Goal: Transaction & Acquisition: Book appointment/travel/reservation

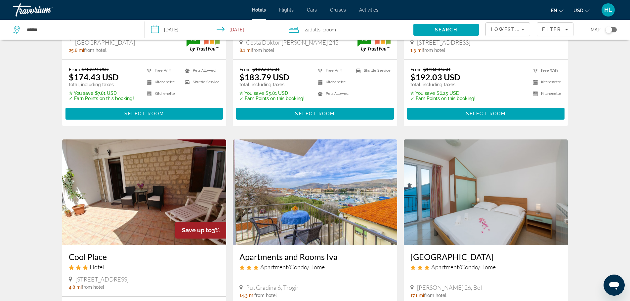
scroll to position [165, 0]
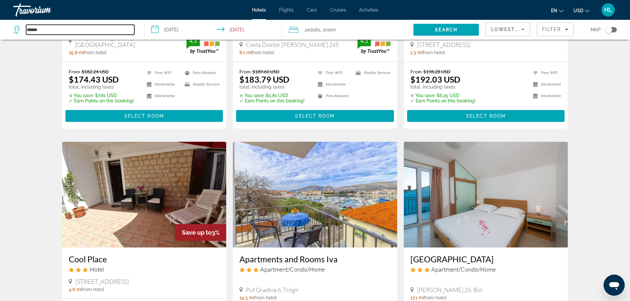
drag, startPoint x: 60, startPoint y: 29, endPoint x: 0, endPoint y: 27, distance: 59.9
click at [0, 27] on app-destination-search "*****" at bounding box center [72, 30] width 145 height 20
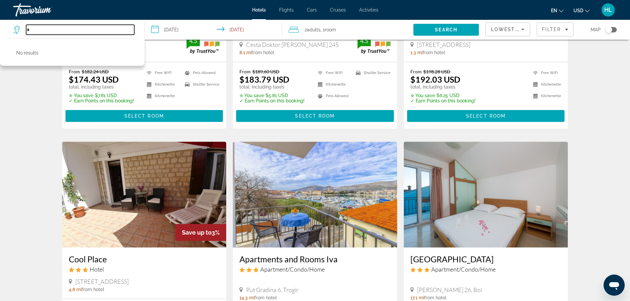
type input "*"
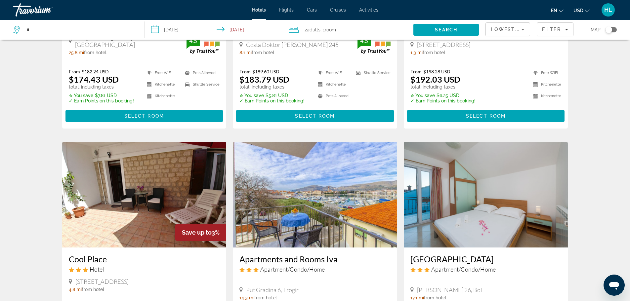
click at [42, 10] on div "Travorium" at bounding box center [46, 9] width 66 height 17
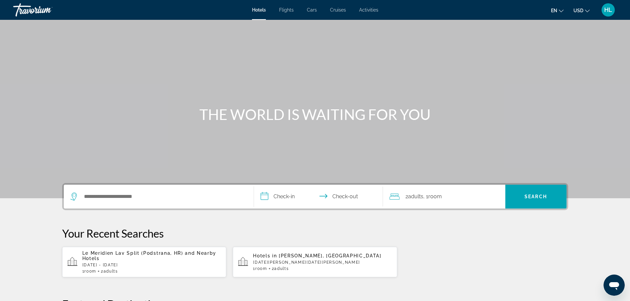
click at [118, 191] on div "Search widget" at bounding box center [158, 197] width 177 height 24
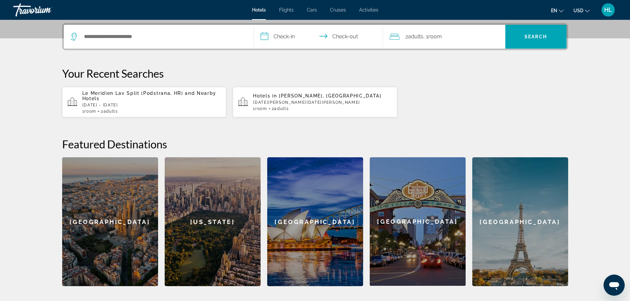
scroll to position [162, 0]
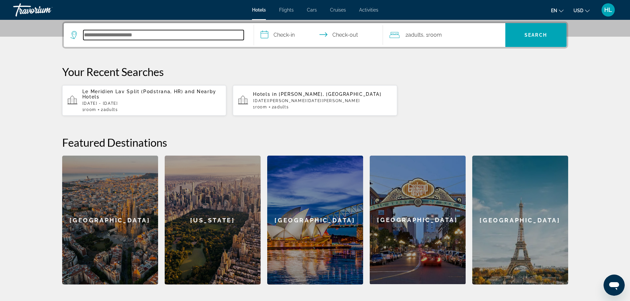
click at [98, 38] on input "Search hotel destination" at bounding box center [163, 35] width 160 height 10
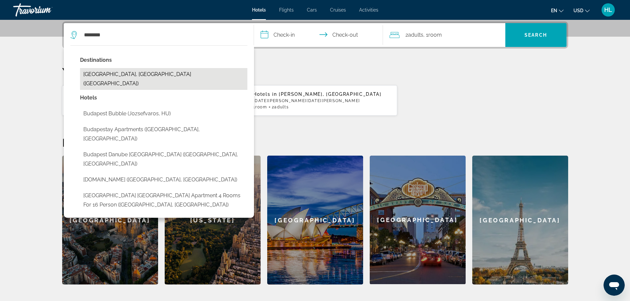
click at [145, 75] on button "[GEOGRAPHIC_DATA], [GEOGRAPHIC_DATA] ([GEOGRAPHIC_DATA])" at bounding box center [163, 79] width 167 height 22
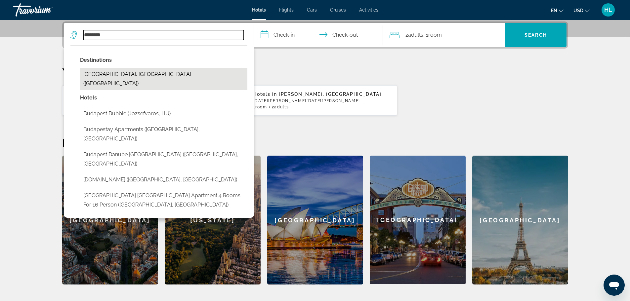
type input "**********"
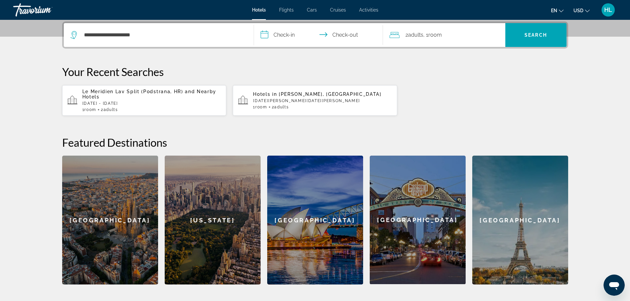
click at [292, 39] on input "**********" at bounding box center [320, 36] width 132 height 26
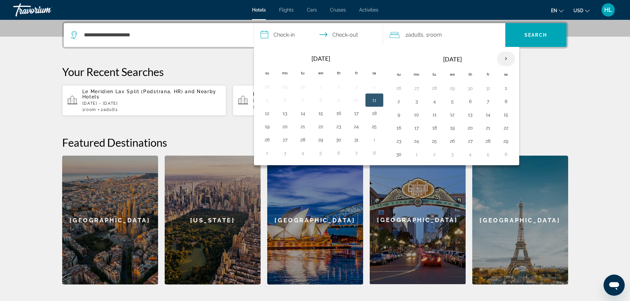
click at [503, 58] on th "Next month" at bounding box center [506, 59] width 18 height 15
click at [400, 127] on button "21" at bounding box center [399, 127] width 11 height 9
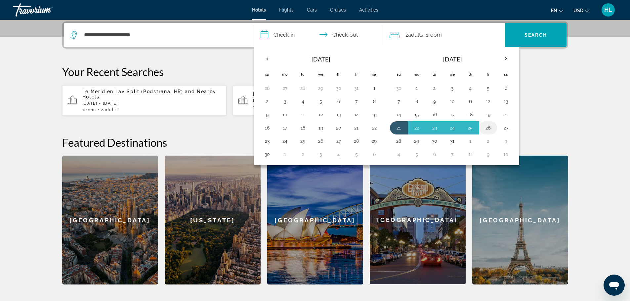
click at [487, 126] on button "26" at bounding box center [488, 127] width 11 height 9
type input "**********"
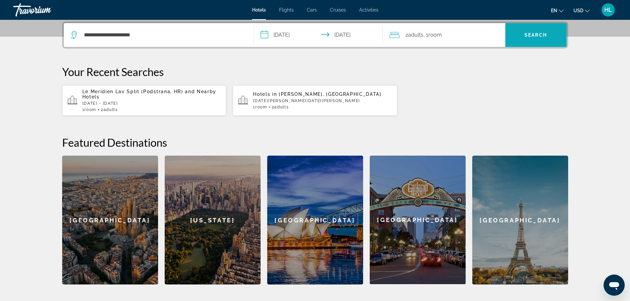
click at [539, 37] on span "Search" at bounding box center [536, 34] width 22 height 5
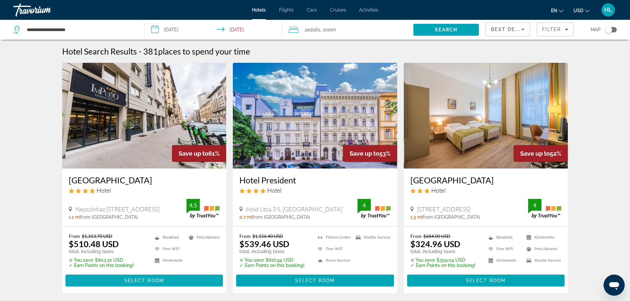
click at [155, 282] on span "Select Room" at bounding box center [144, 280] width 40 height 5
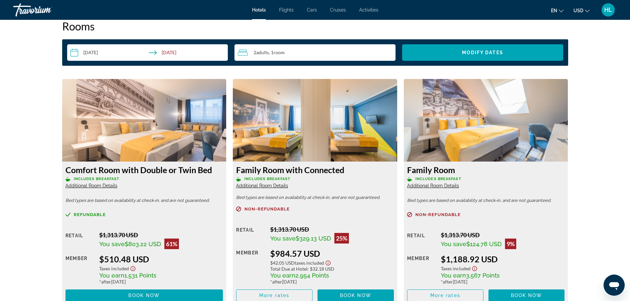
scroll to position [860, 0]
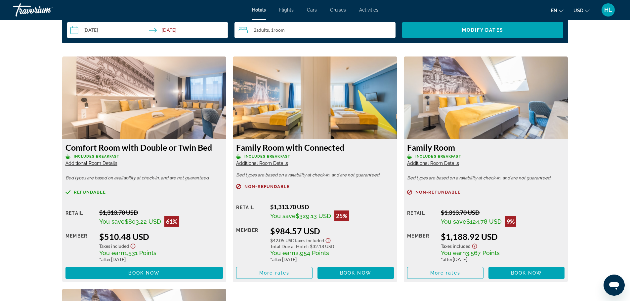
click at [559, 10] on icon "Change language" at bounding box center [561, 11] width 5 height 5
click at [550, 41] on button "Français" at bounding box center [543, 43] width 29 height 9
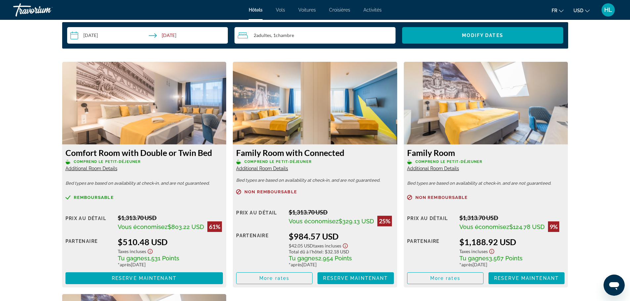
click at [587, 10] on icon "Change currency" at bounding box center [587, 11] width 5 height 5
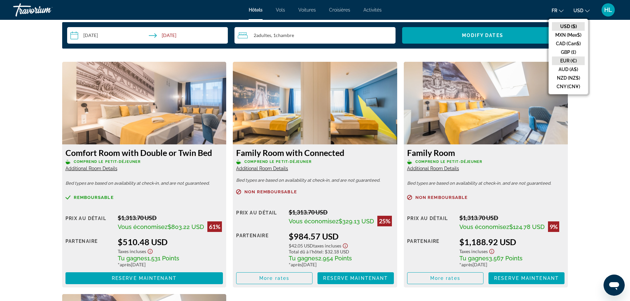
click at [571, 62] on button "EUR (€)" at bounding box center [568, 61] width 33 height 9
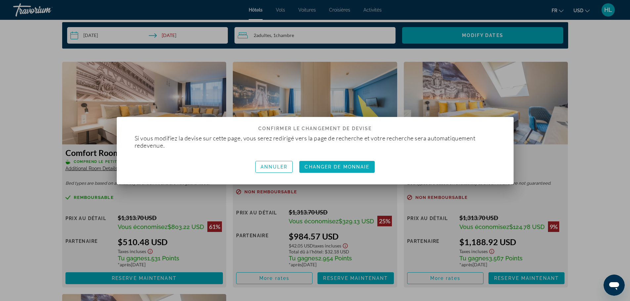
click at [337, 168] on span "Changer de monnaie" at bounding box center [337, 166] width 65 height 5
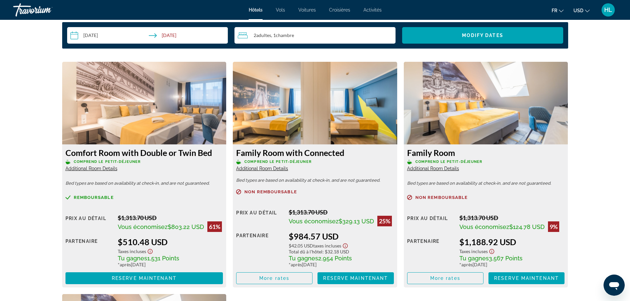
scroll to position [860, 0]
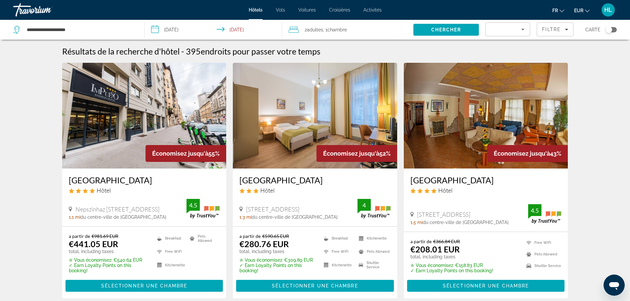
click at [115, 182] on h3 "[GEOGRAPHIC_DATA]" at bounding box center [144, 180] width 151 height 10
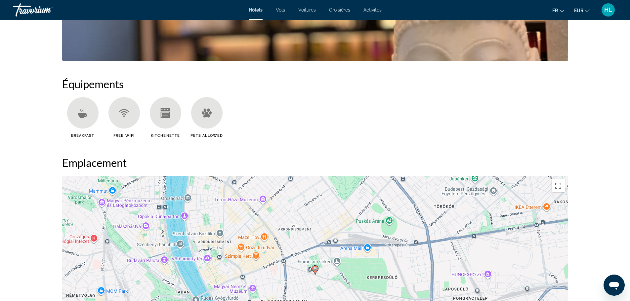
scroll to position [442, 0]
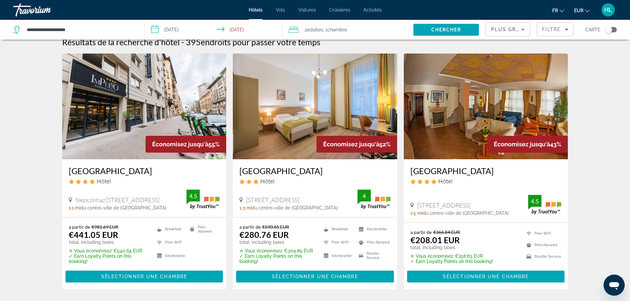
scroll to position [33, 0]
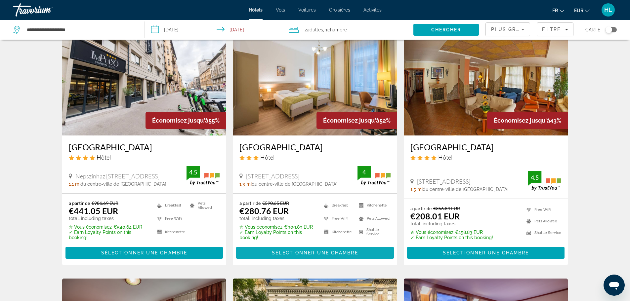
click at [311, 252] on span "Sélectionner une chambre" at bounding box center [315, 252] width 86 height 5
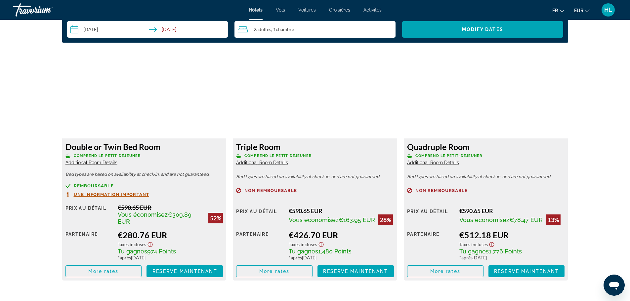
scroll to position [860, 0]
